Goal: Task Accomplishment & Management: Use online tool/utility

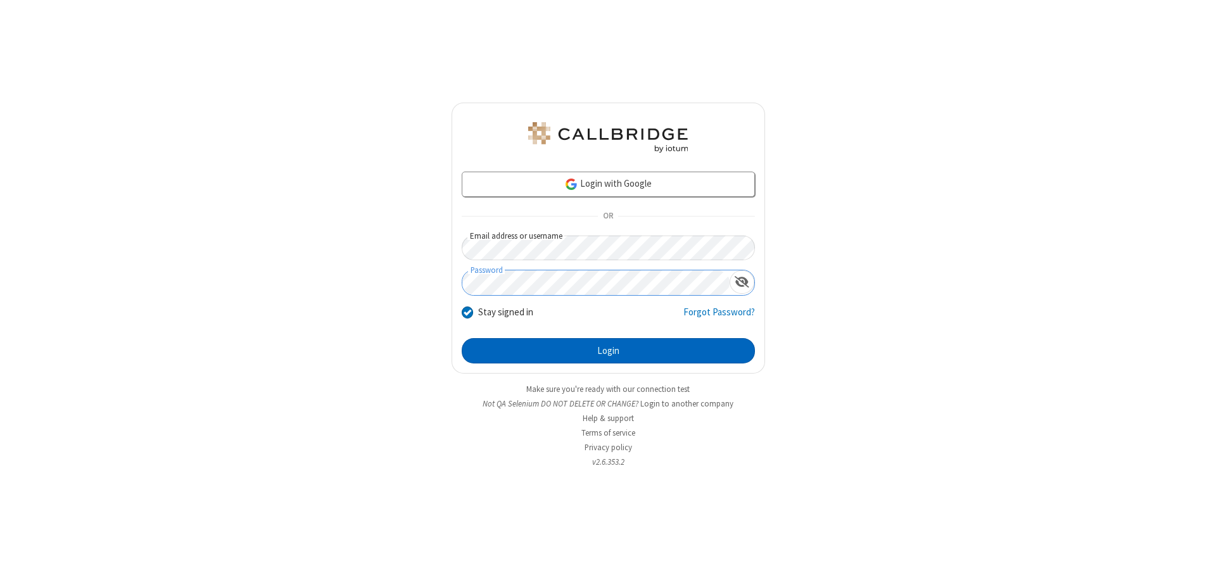
click at [608, 351] on button "Login" at bounding box center [608, 350] width 293 height 25
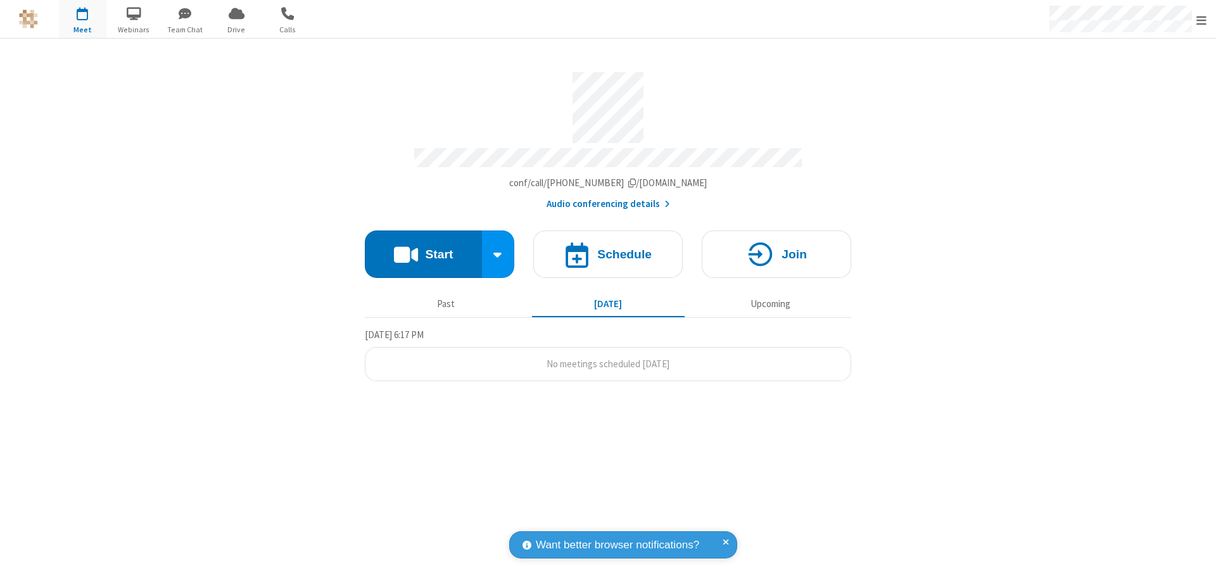
click at [1202, 20] on span "Open menu" at bounding box center [1202, 20] width 10 height 13
click at [236, 29] on span "Drive" at bounding box center [237, 29] width 48 height 11
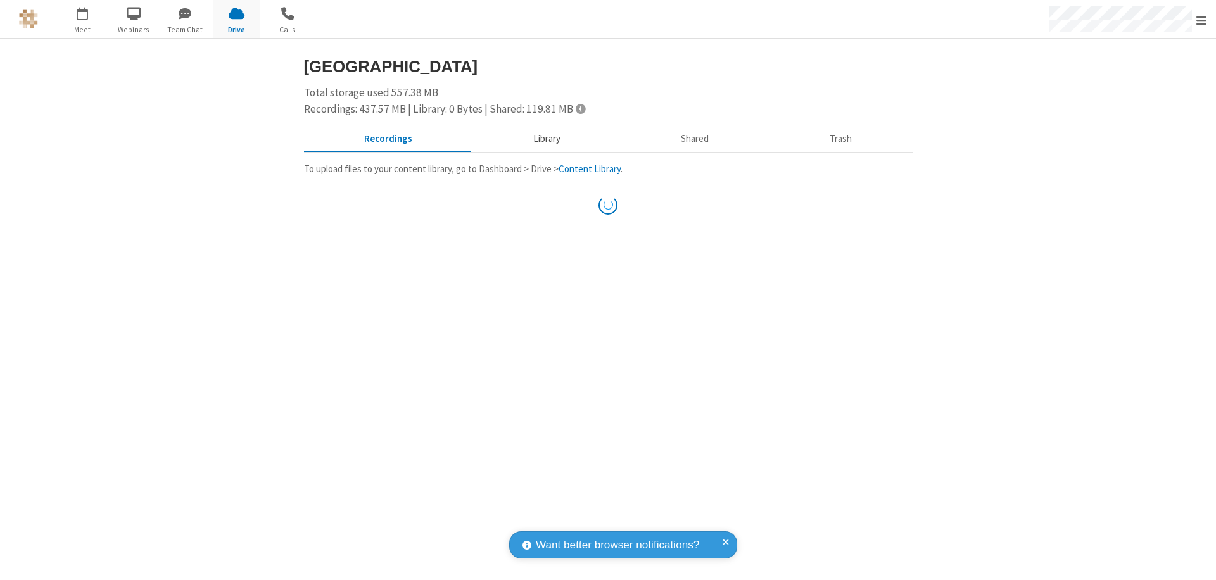
click at [545, 139] on button "Library" at bounding box center [547, 139] width 148 height 24
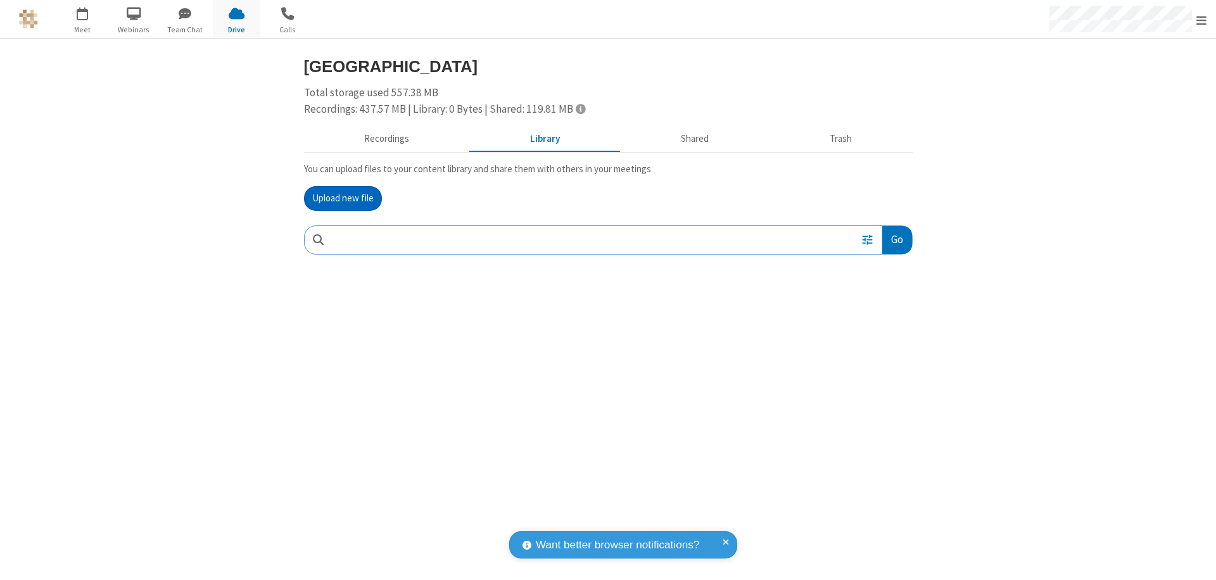
click at [343, 198] on button "Upload new file" at bounding box center [343, 198] width 78 height 25
click at [886, 323] on span "Move to trash" at bounding box center [886, 322] width 9 height 11
